Goal: Book appointment/travel/reservation

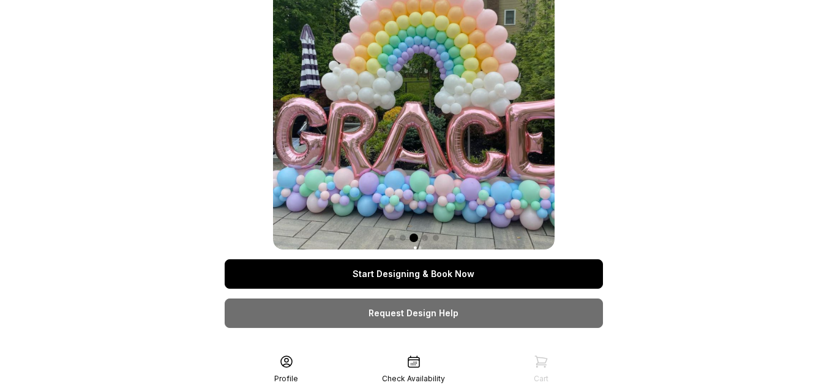
scroll to position [34, 0]
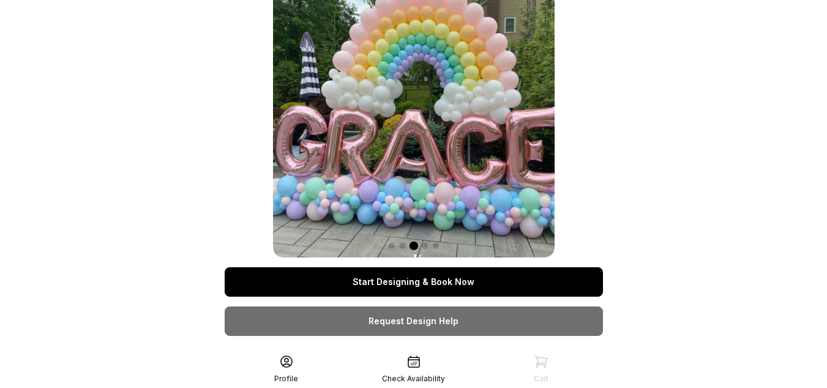
click at [438, 280] on link "Start Designing & Book Now" at bounding box center [414, 281] width 378 height 29
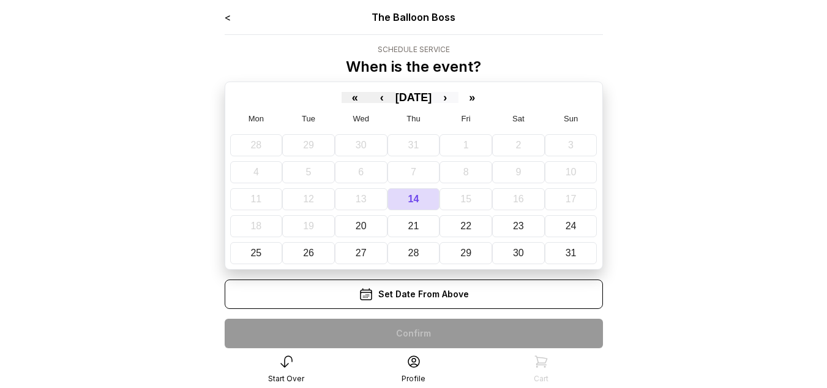
click at [459, 96] on button "›" at bounding box center [445, 97] width 27 height 11
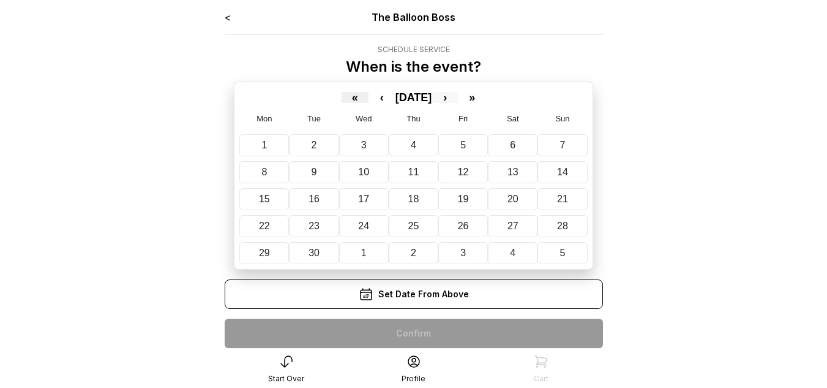
click at [459, 96] on button "›" at bounding box center [445, 97] width 27 height 11
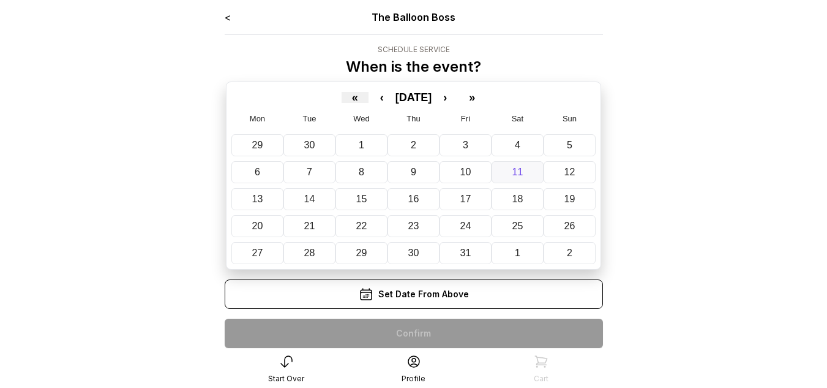
click at [519, 167] on abbr "11" at bounding box center [518, 172] width 11 height 10
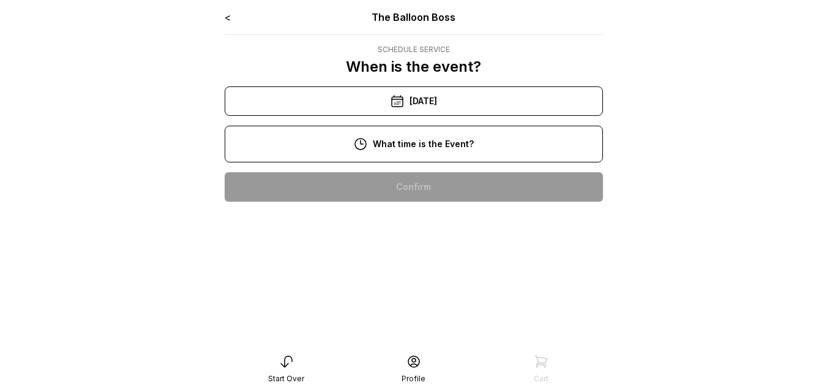
click at [455, 187] on div "10:00 am" at bounding box center [414, 186] width 359 height 29
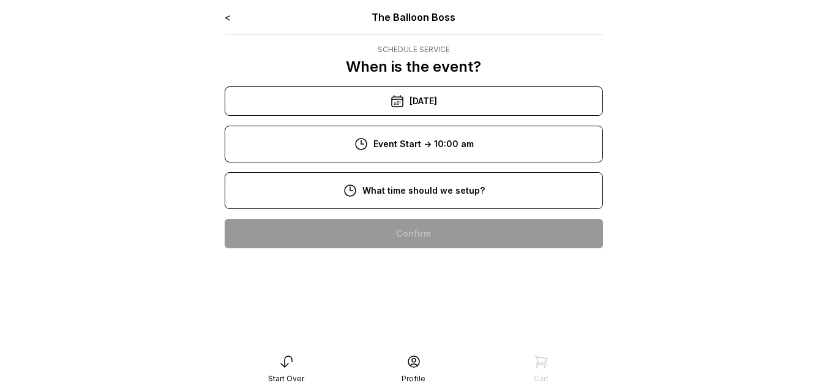
click at [452, 226] on div "8:00 am" at bounding box center [414, 233] width 359 height 29
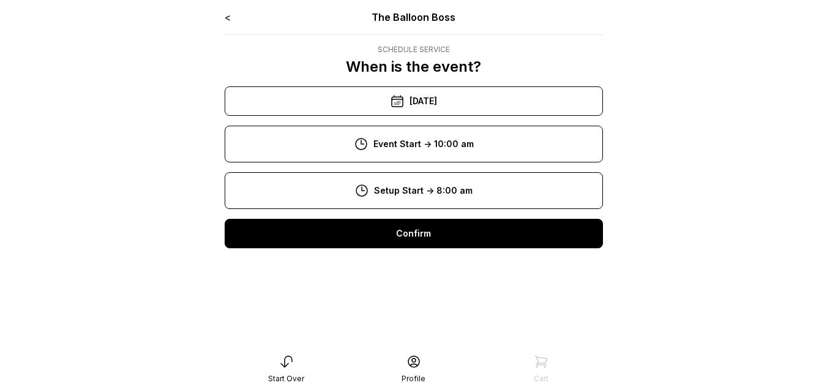
click at [435, 225] on div "Confirm" at bounding box center [414, 233] width 378 height 29
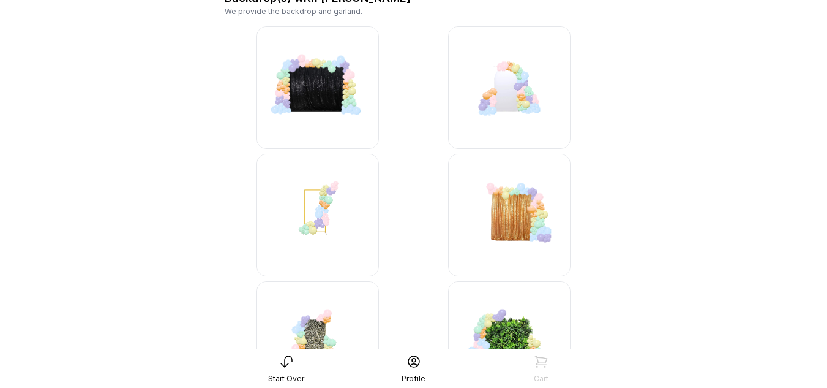
scroll to position [61, 0]
